Goal: Task Accomplishment & Management: Manage account settings

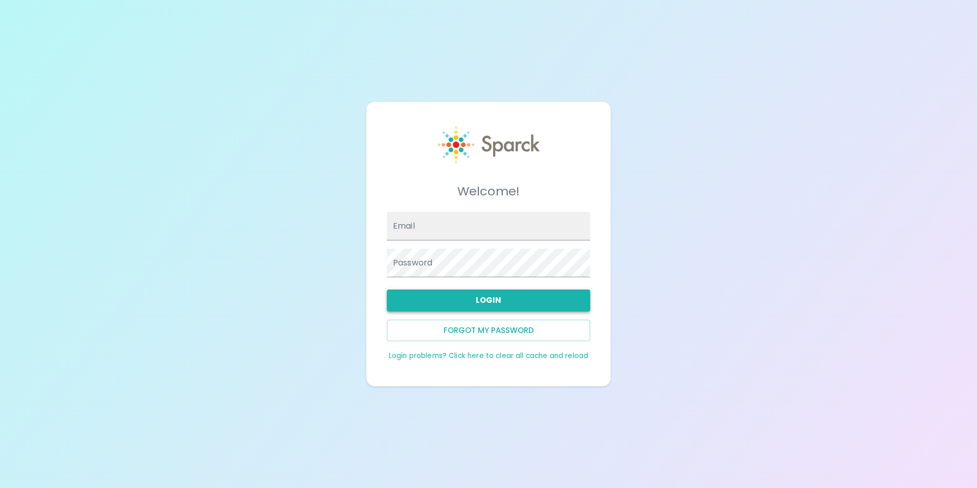
type input "[EMAIL_ADDRESS][DOMAIN_NAME]"
click at [521, 294] on button "Login" at bounding box center [488, 299] width 203 height 21
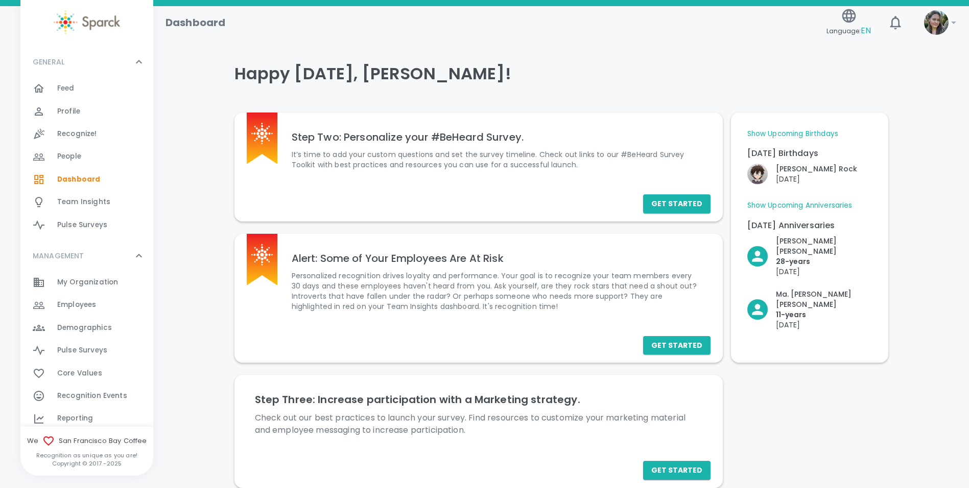
click at [80, 87] on div "Feed 0" at bounding box center [105, 88] width 96 height 14
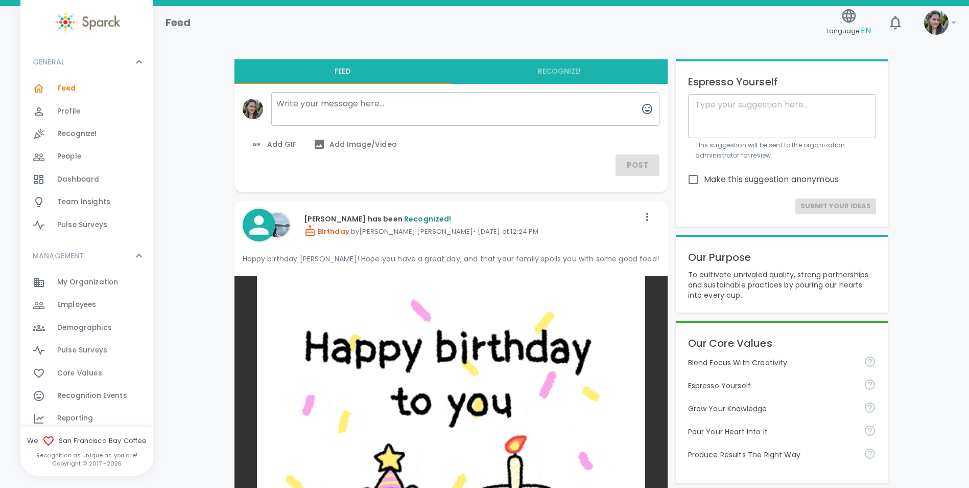
click at [82, 178] on span "Dashboard" at bounding box center [78, 179] width 42 height 10
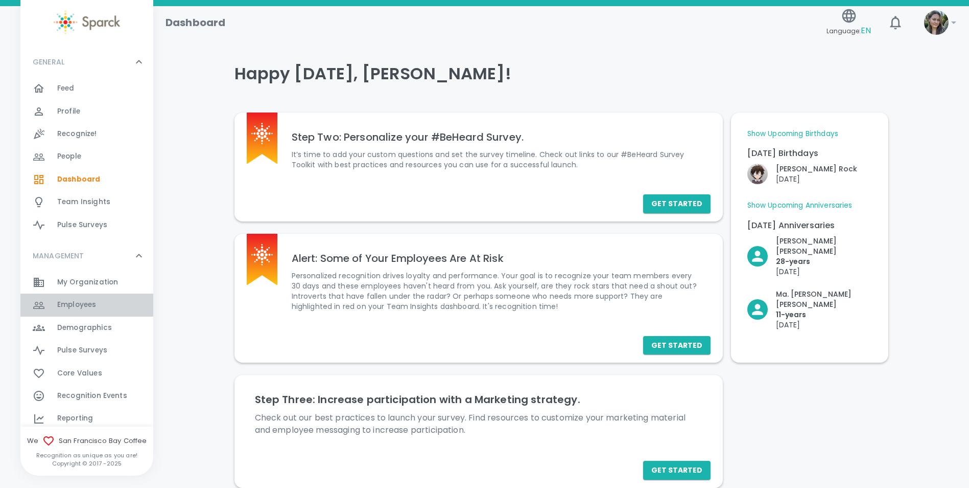
click at [89, 305] on span "Employees" at bounding box center [76, 304] width 39 height 10
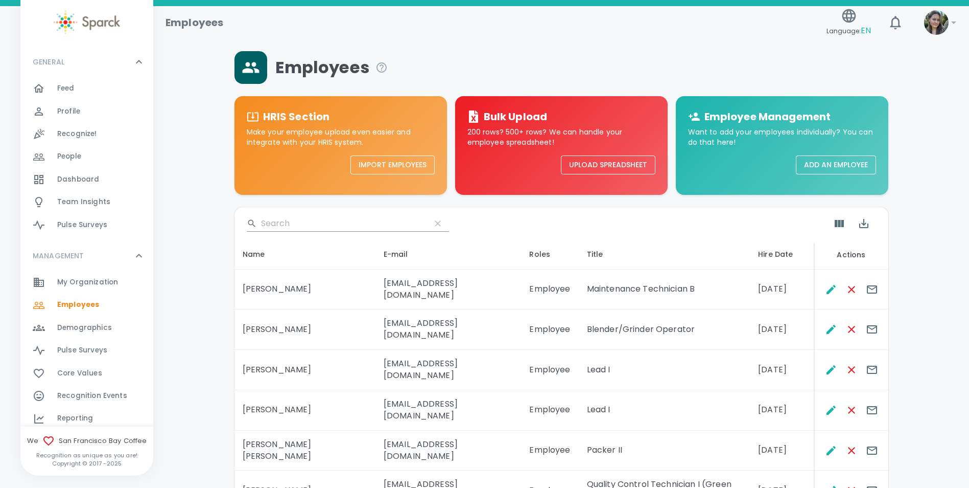
click at [309, 229] on input "Search" at bounding box center [341, 223] width 161 height 16
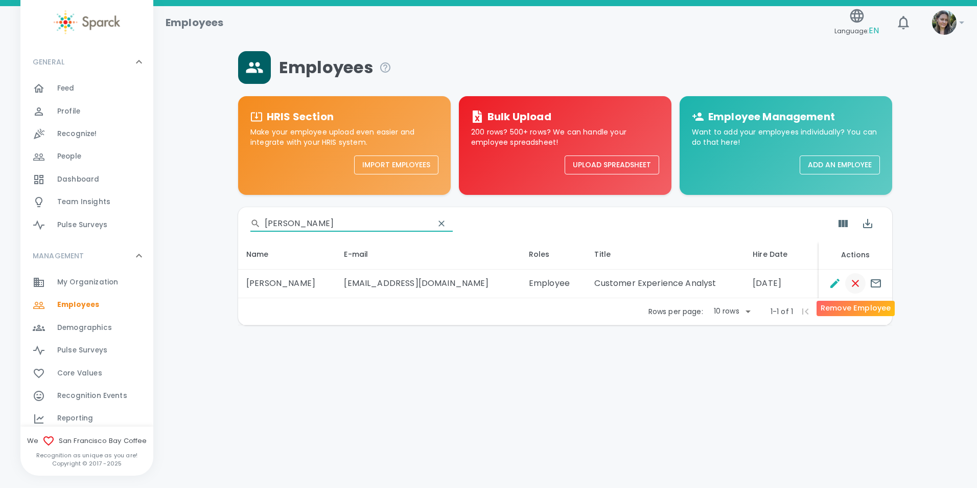
type input "[PERSON_NAME]"
click at [856, 283] on icon "Remove Employee" at bounding box center [855, 283] width 7 height 7
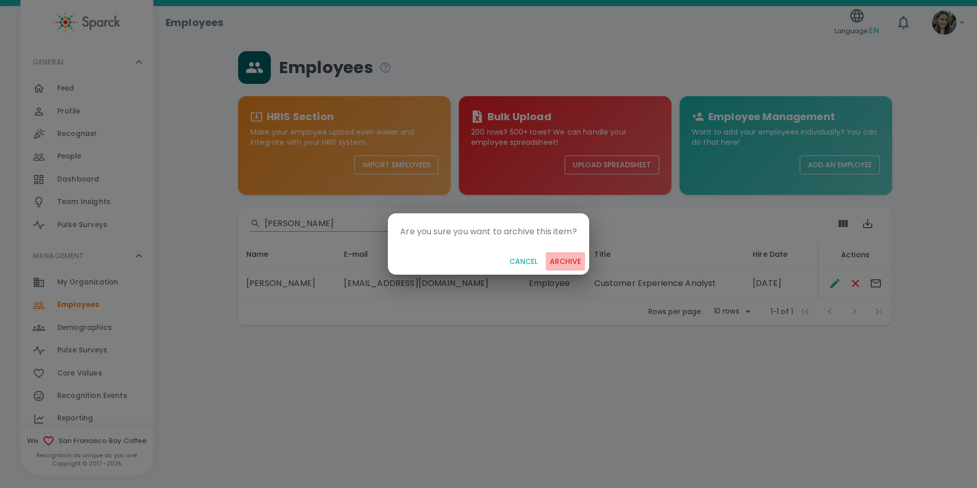
click at [568, 262] on button "archive" at bounding box center [565, 261] width 39 height 19
